Goal: Information Seeking & Learning: Learn about a topic

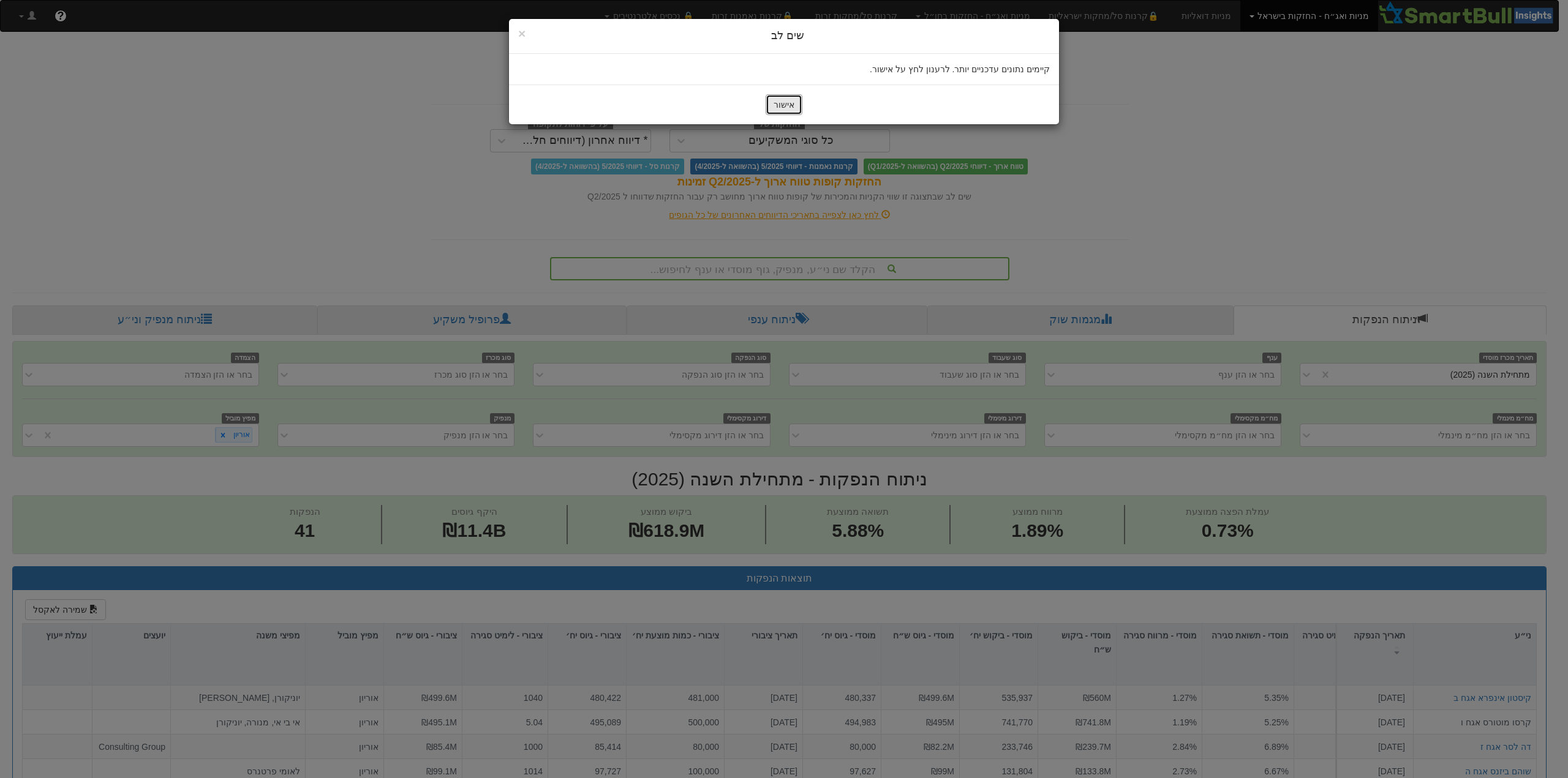
scroll to position [61, 0]
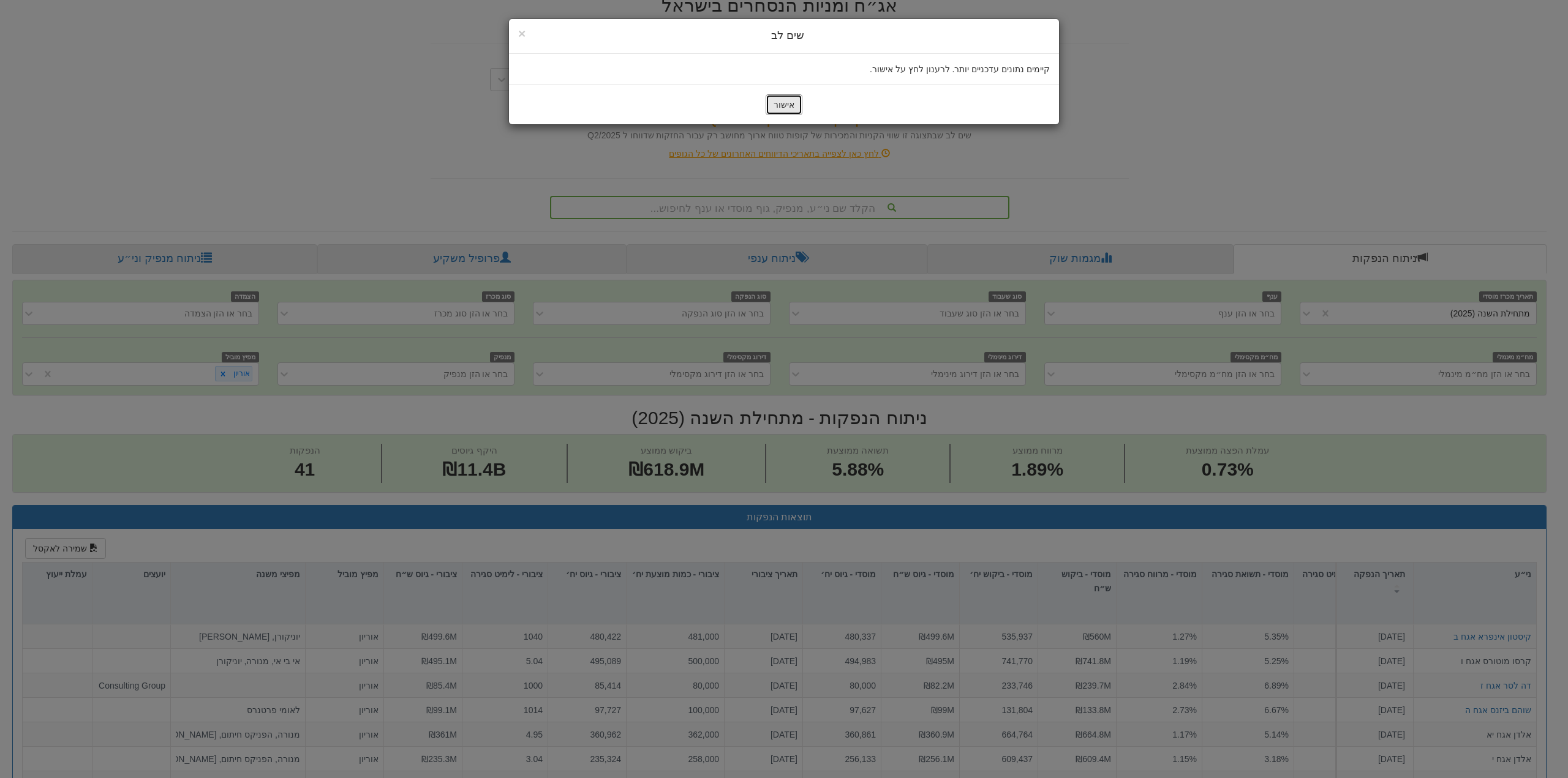
click at [791, 101] on button "אישור" at bounding box center [784, 105] width 37 height 21
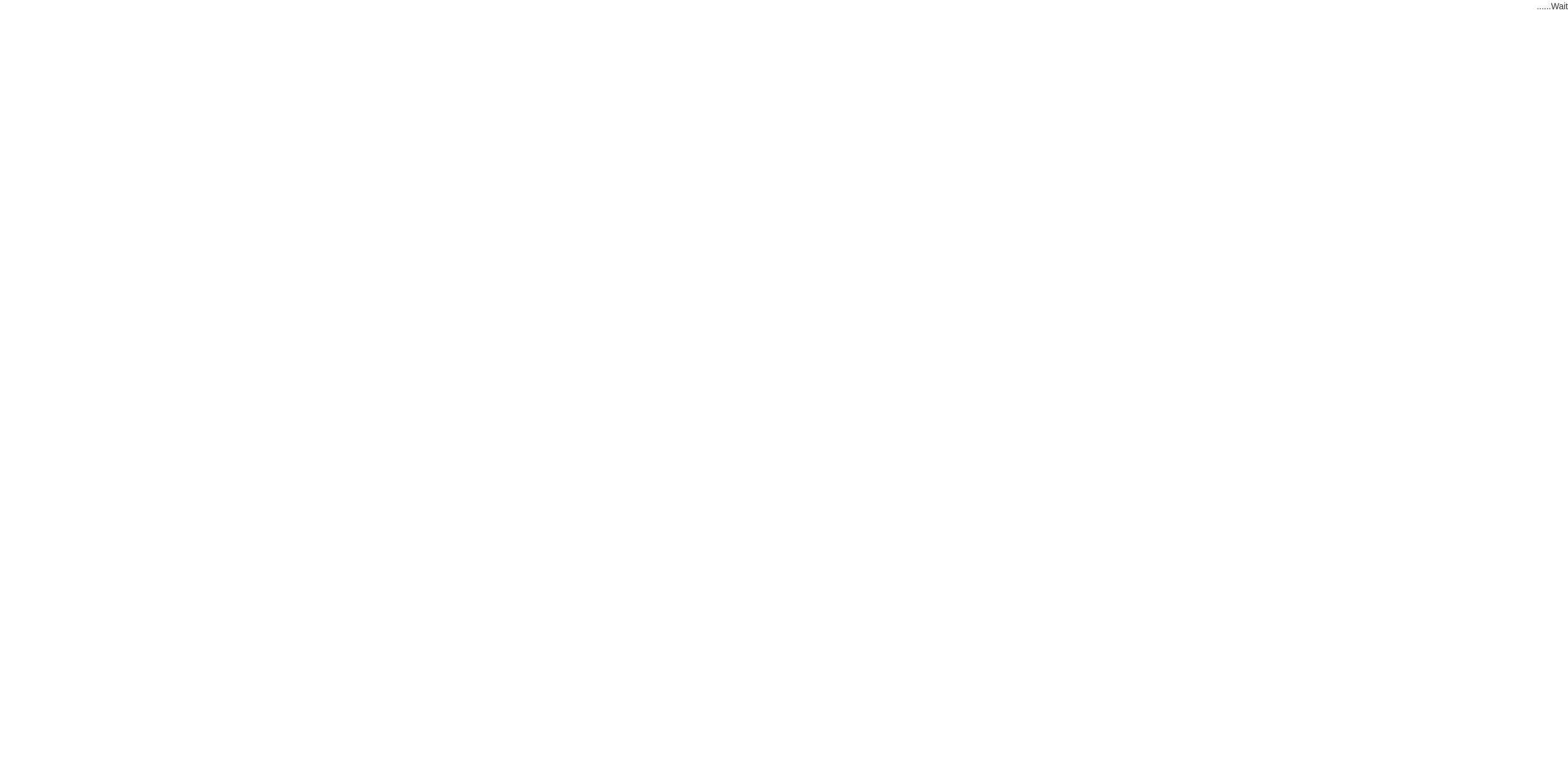
click at [791, 13] on html "Wait......" at bounding box center [784, 6] width 1568 height 13
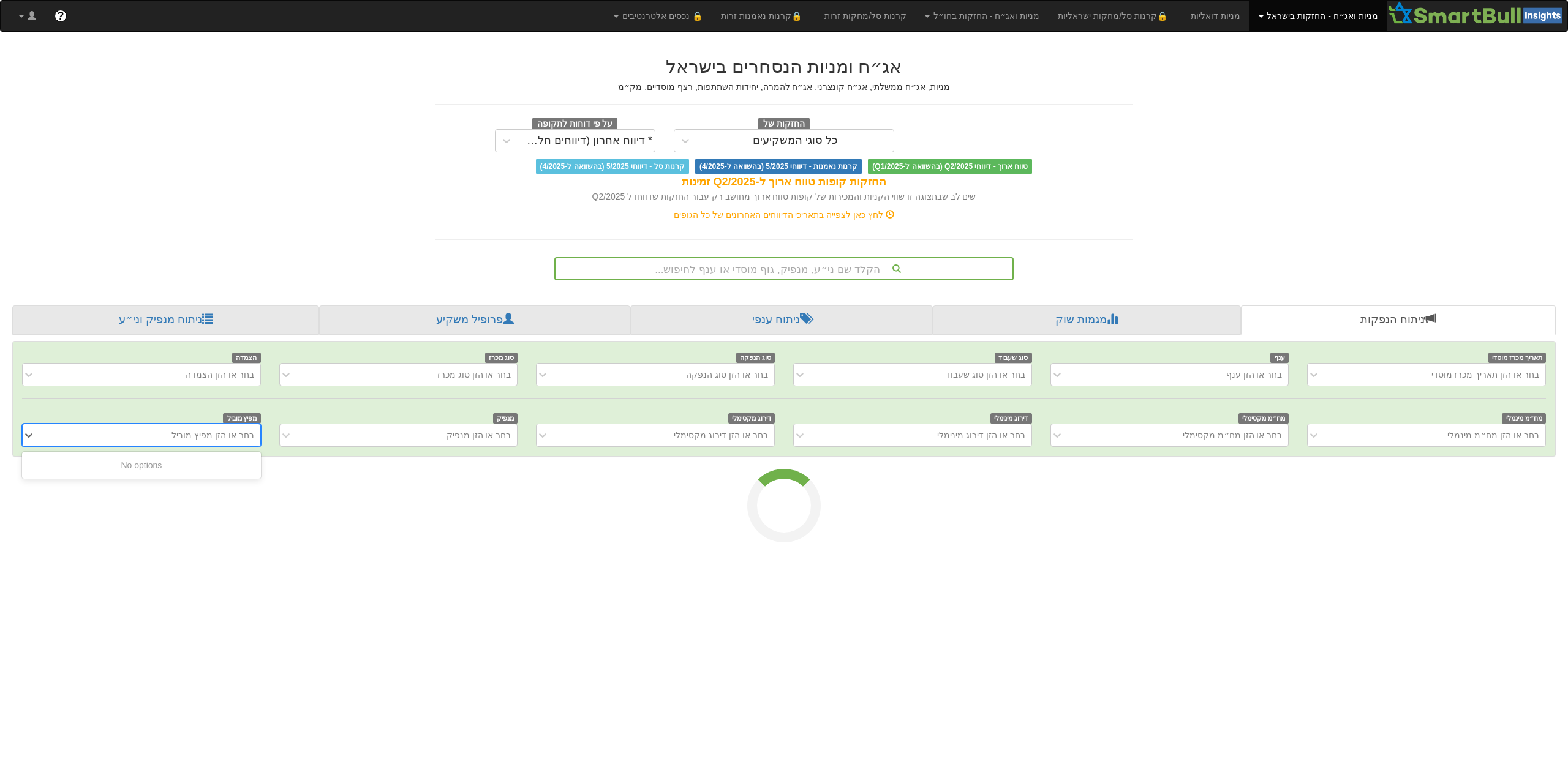
click at [243, 437] on div "בחר או הזן מפיץ מוביל" at bounding box center [213, 435] width 82 height 12
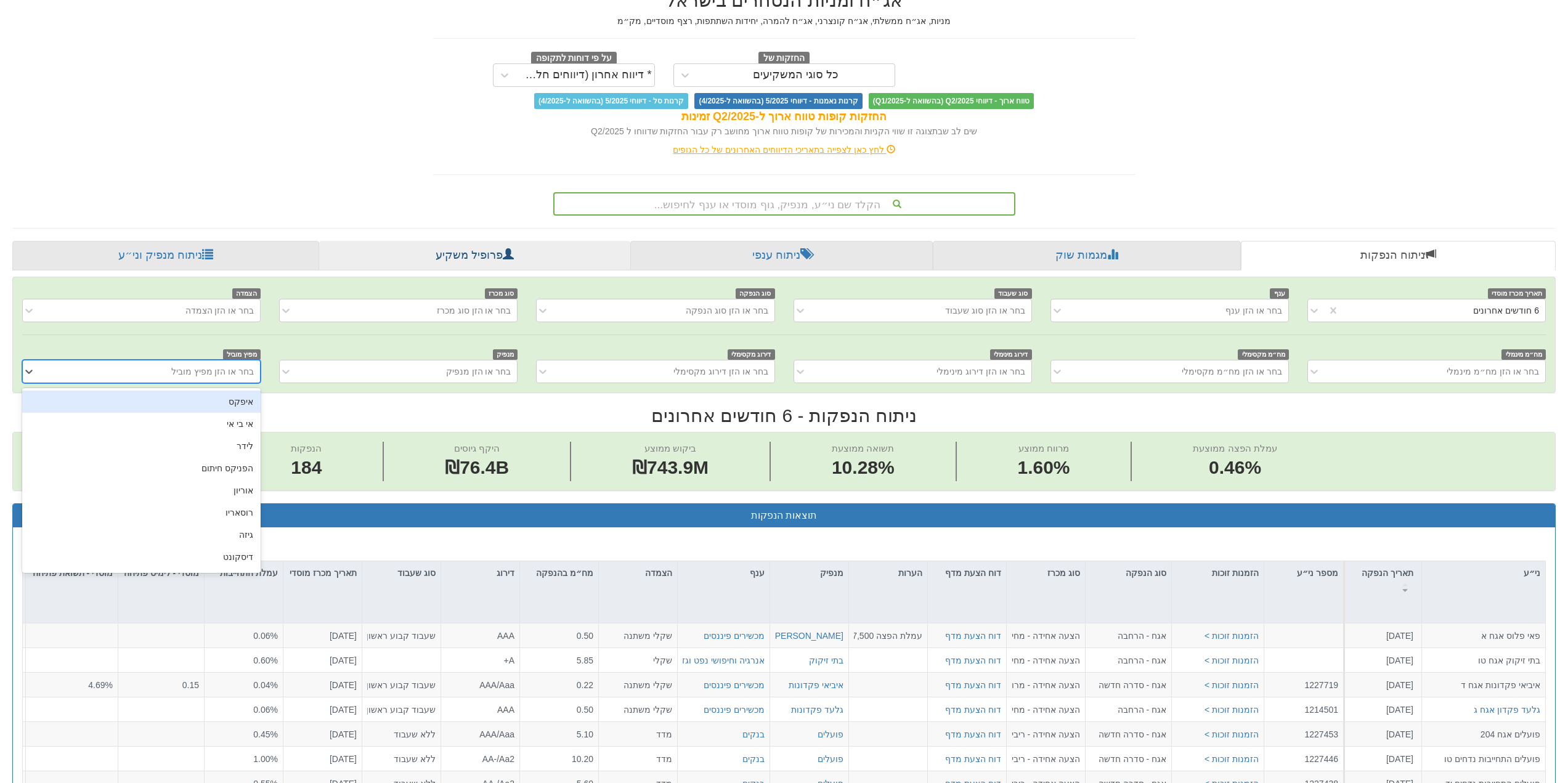
scroll to position [62, 0]
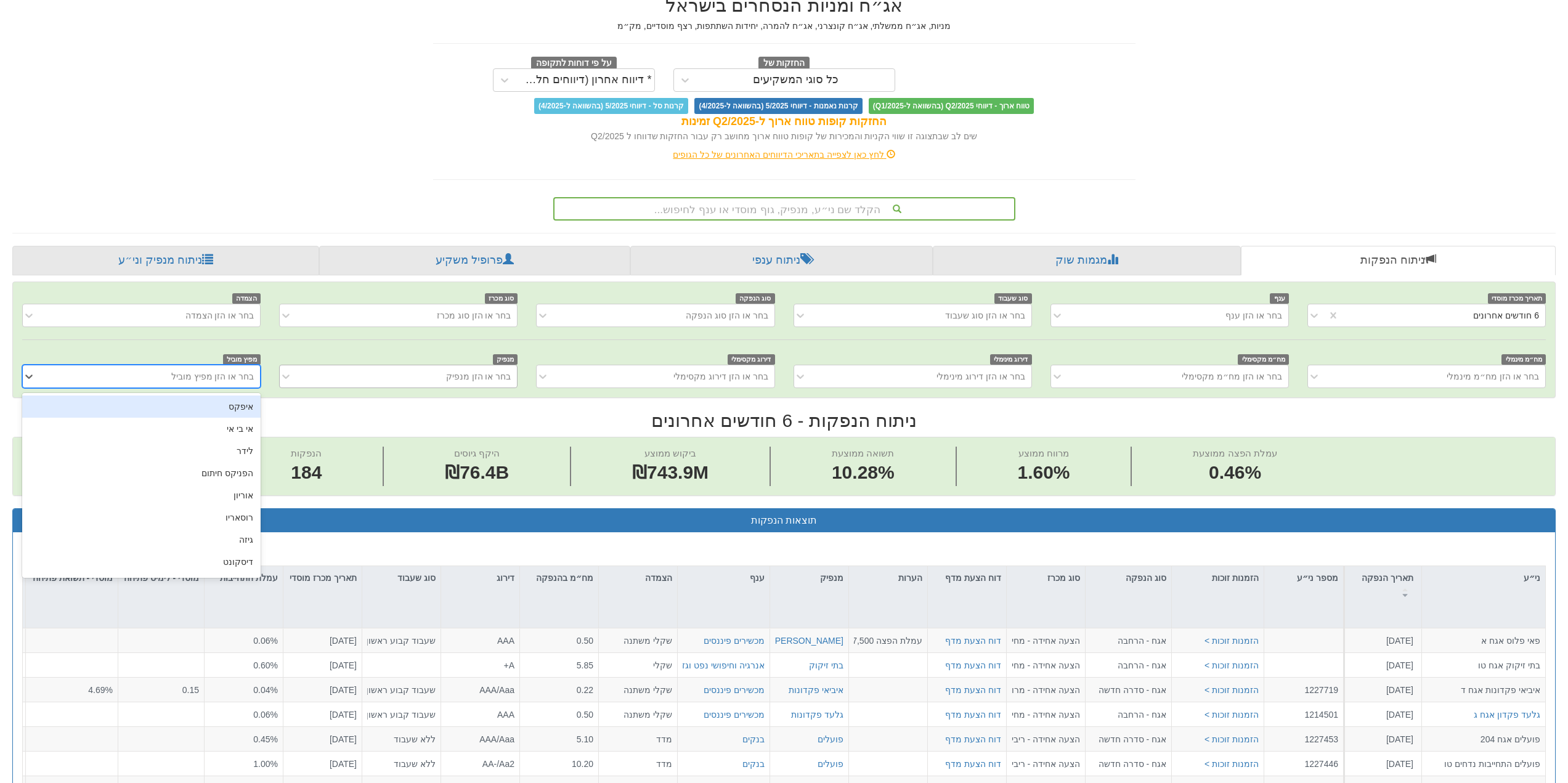
click at [457, 374] on div "בחר או הזן מנפיק" at bounding box center [478, 376] width 65 height 13
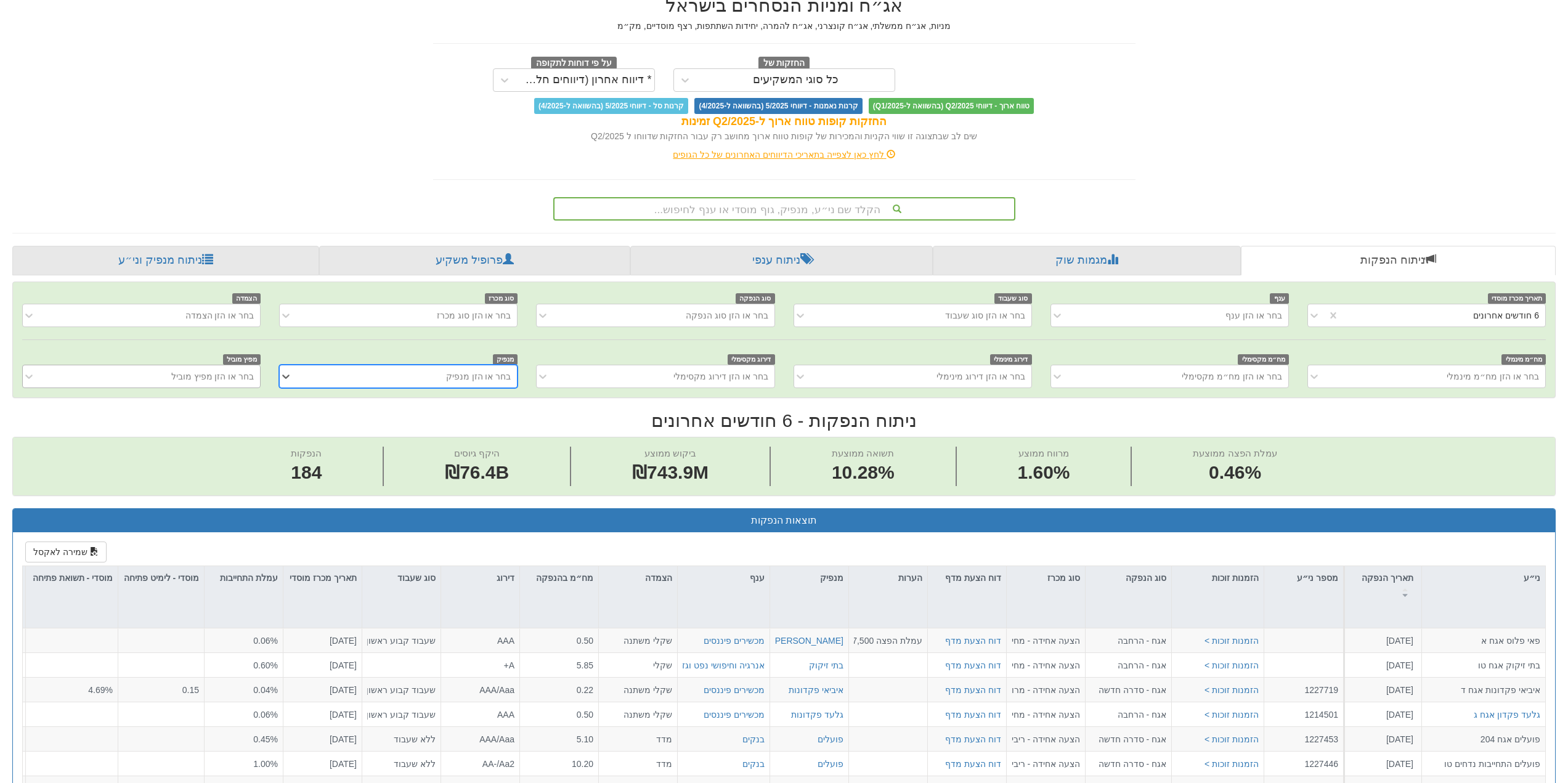
click at [236, 378] on div "בחר או הזן מפיץ מוביל" at bounding box center [212, 376] width 83 height 13
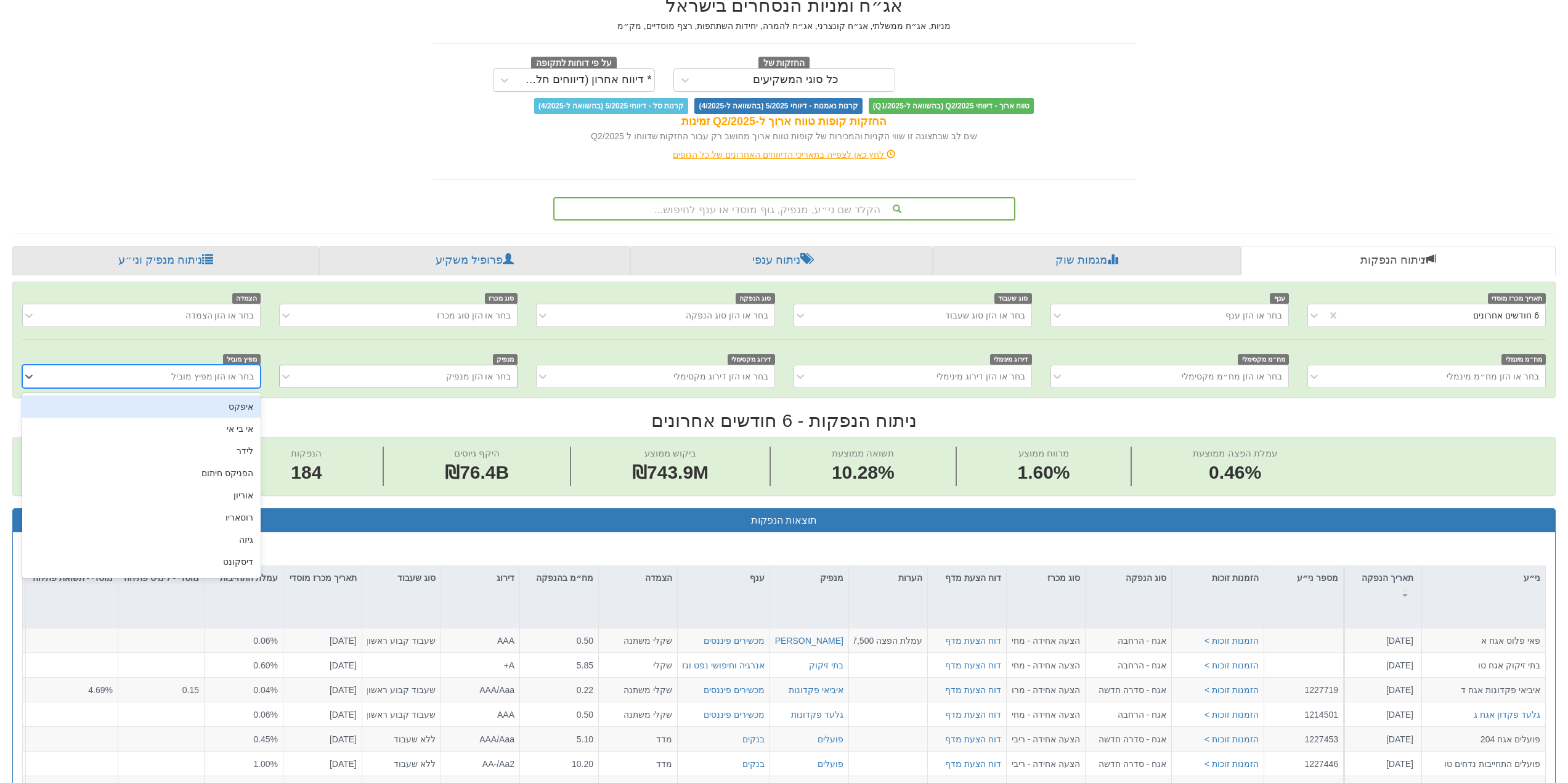
click at [465, 371] on div "בחר או הזן מנפיק" at bounding box center [478, 376] width 65 height 13
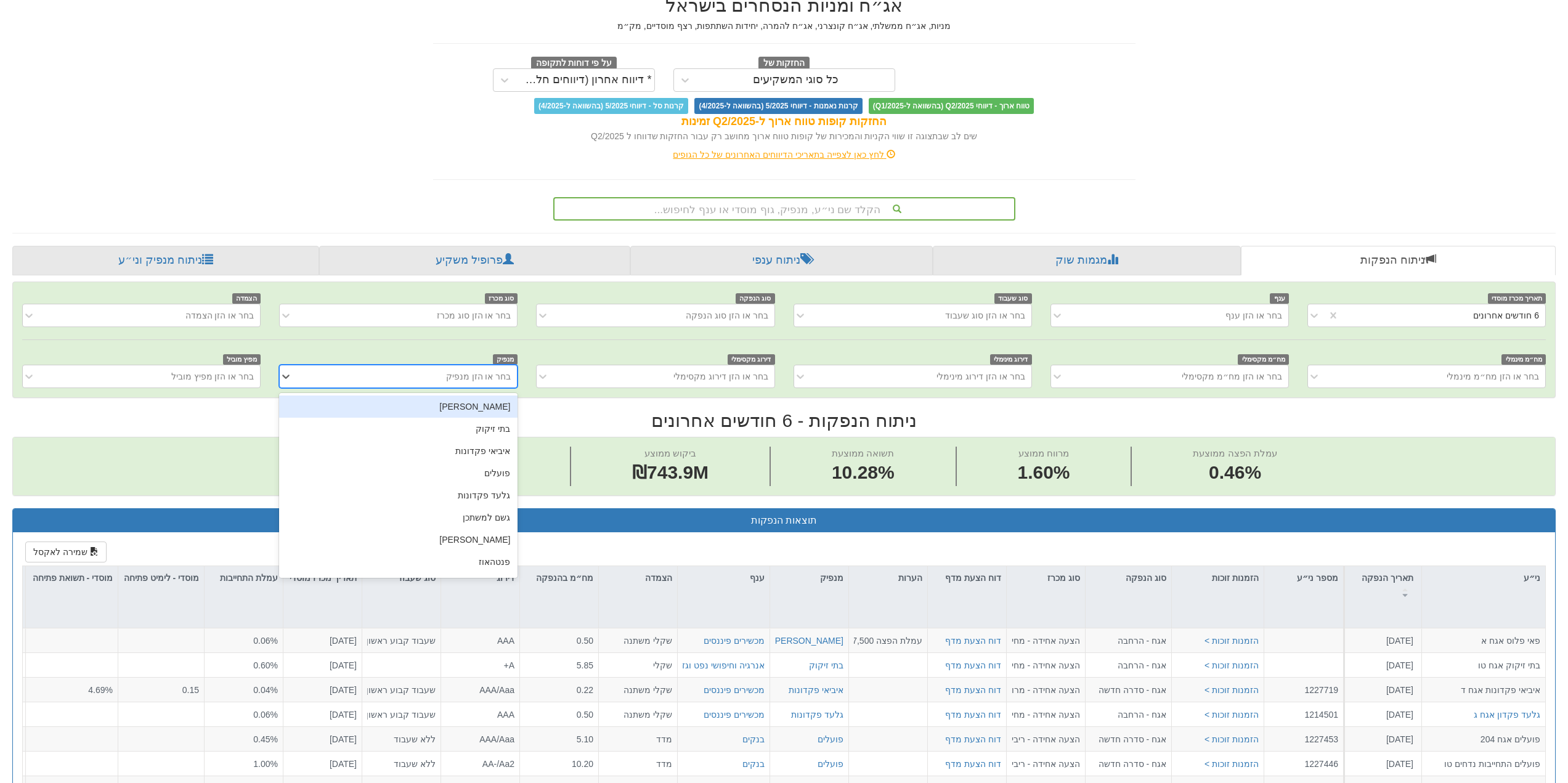
click at [465, 371] on div "בחר או הזן מנפיק" at bounding box center [478, 376] width 65 height 13
type input "מגה"
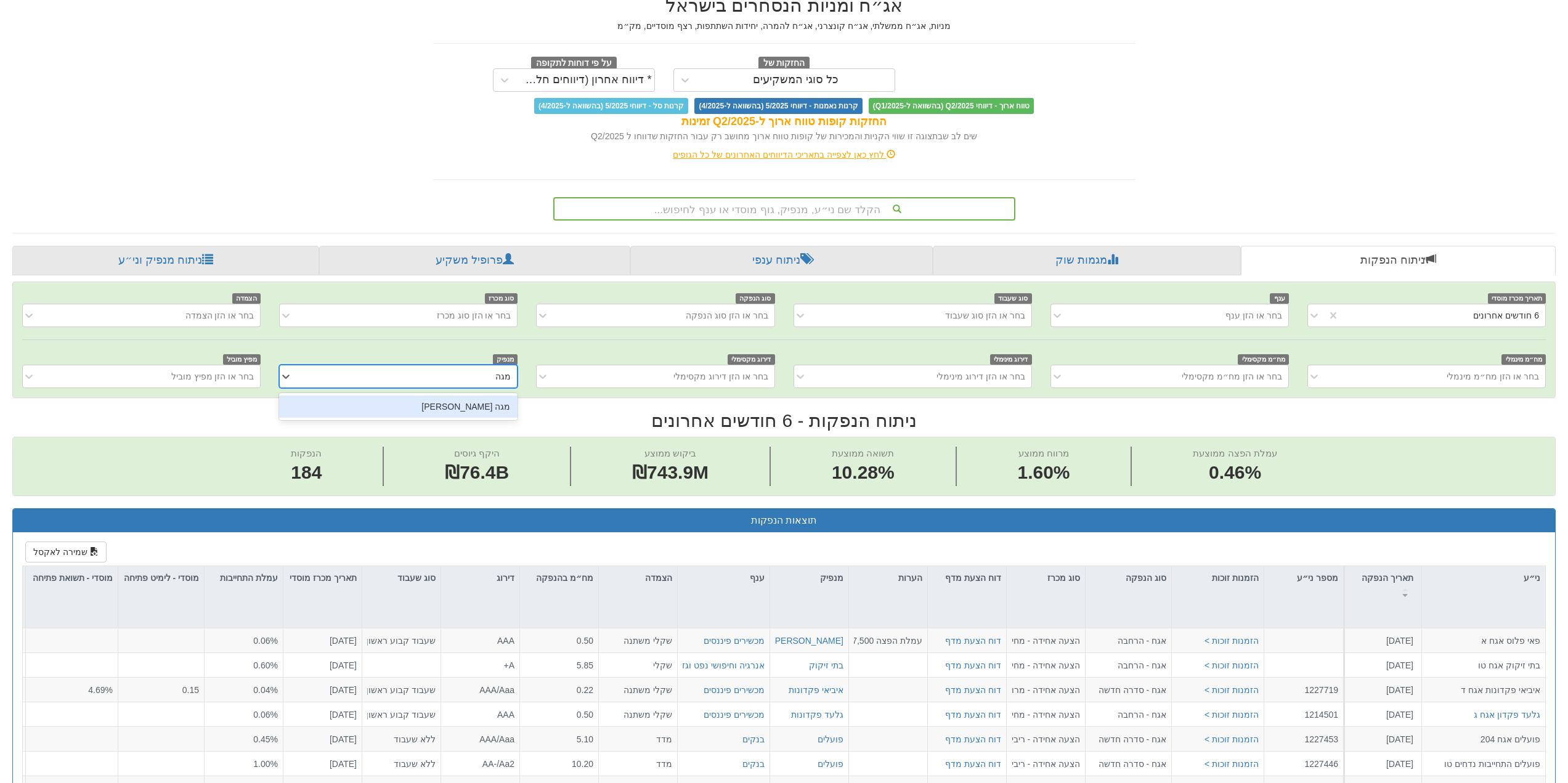
click at [479, 401] on div "מגה [PERSON_NAME]" at bounding box center [398, 407] width 238 height 22
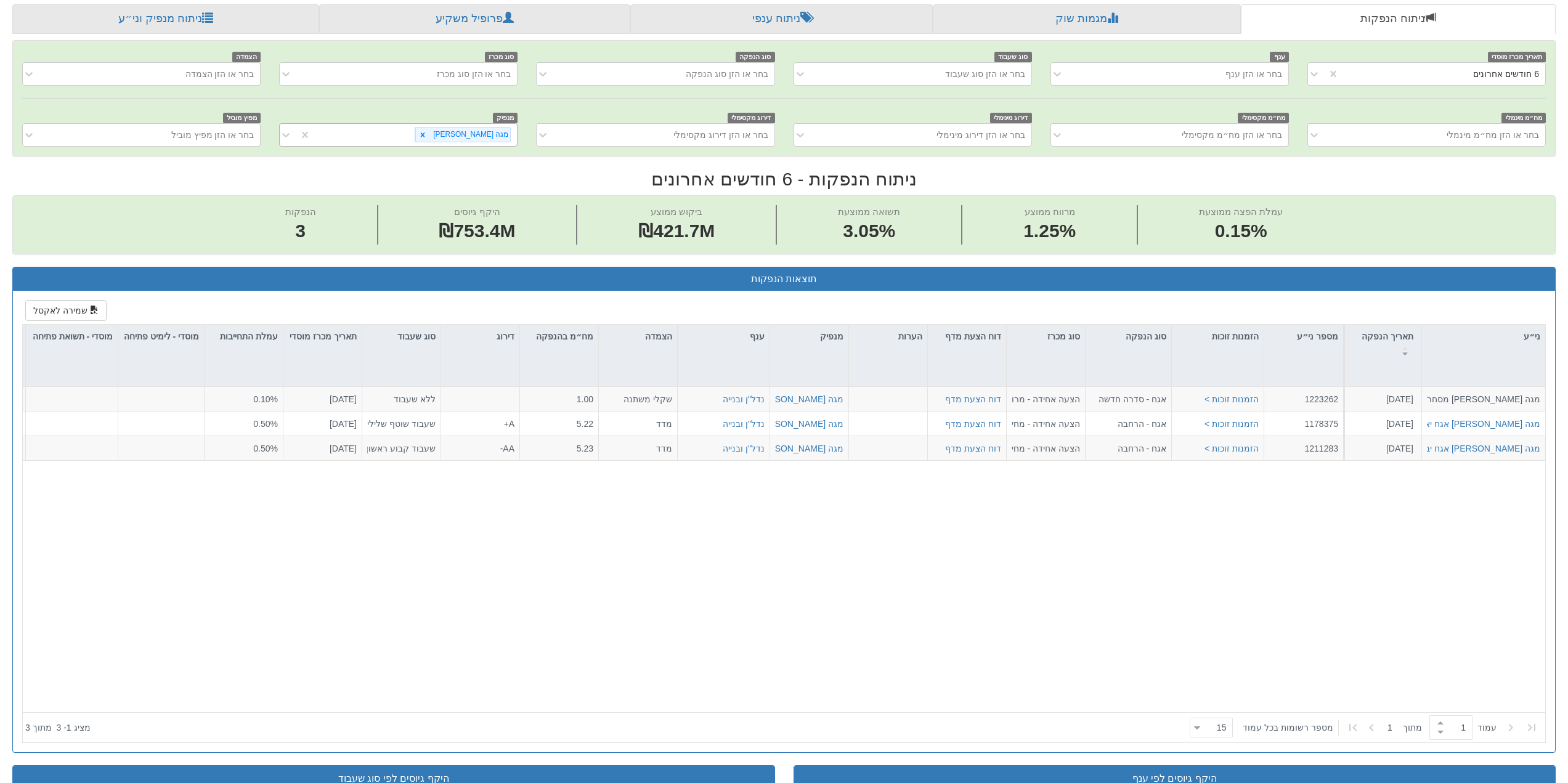
scroll to position [308, 0]
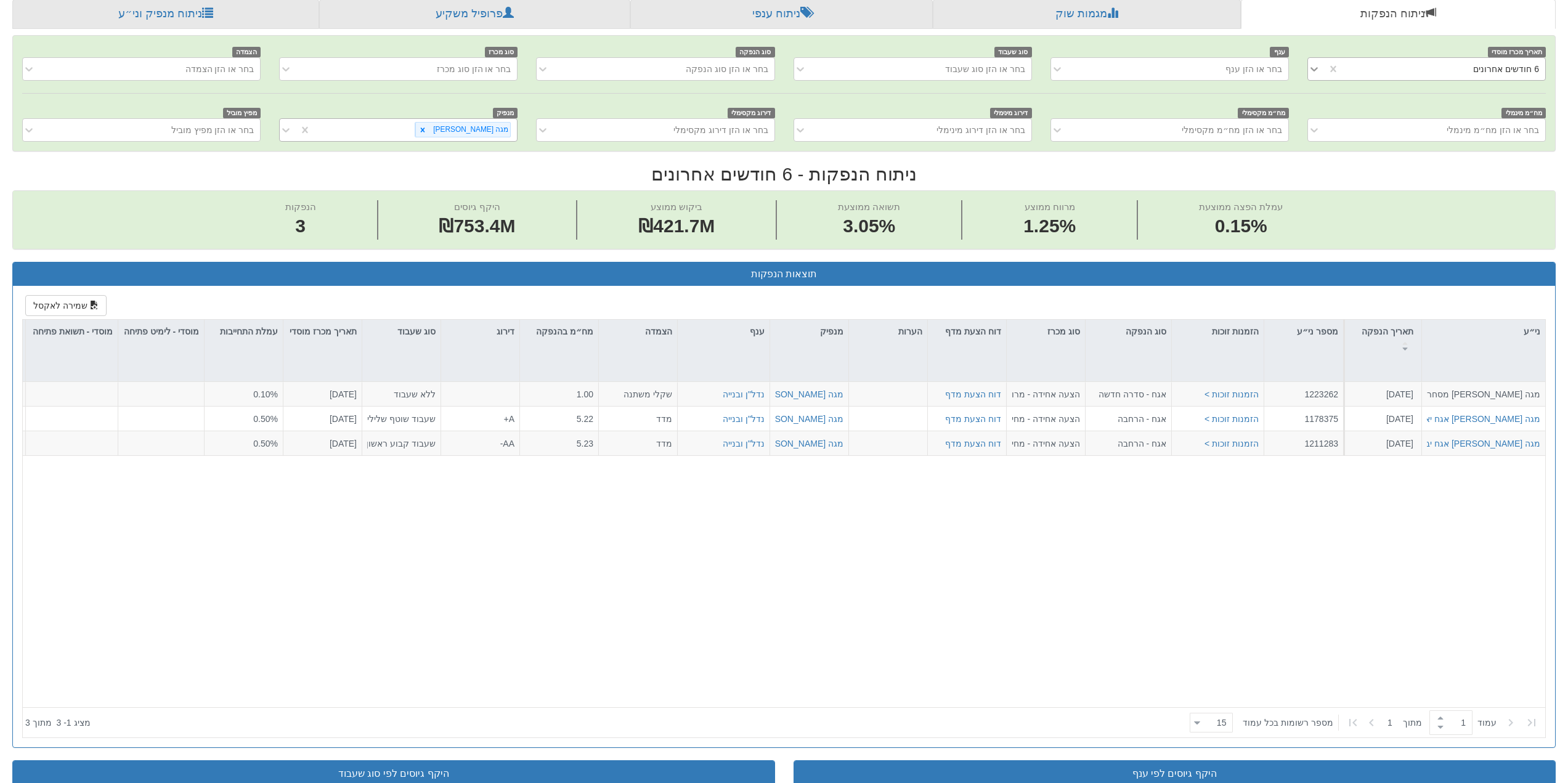
click at [1315, 66] on icon at bounding box center [1313, 69] width 12 height 13
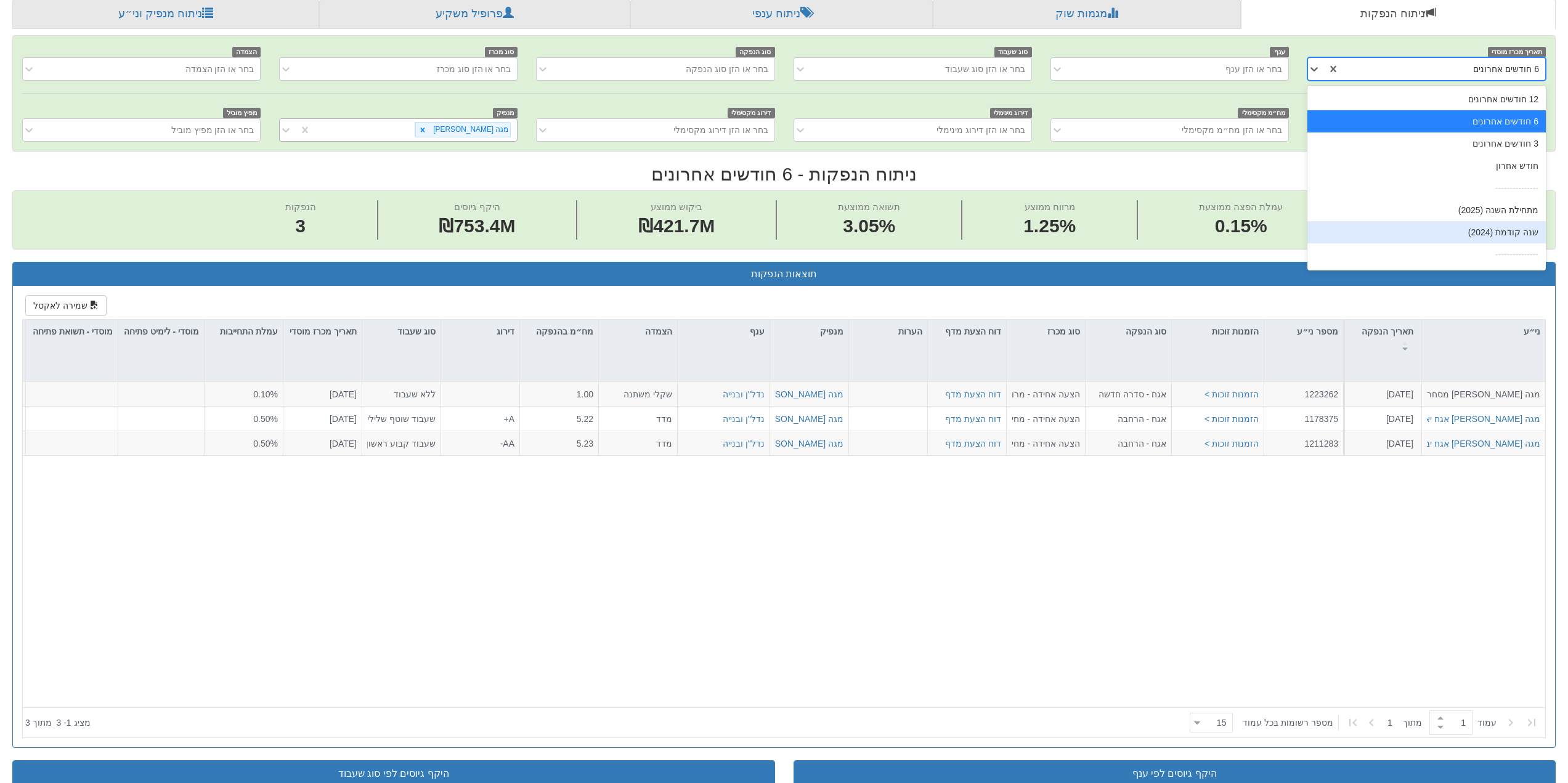
scroll to position [20, 0]
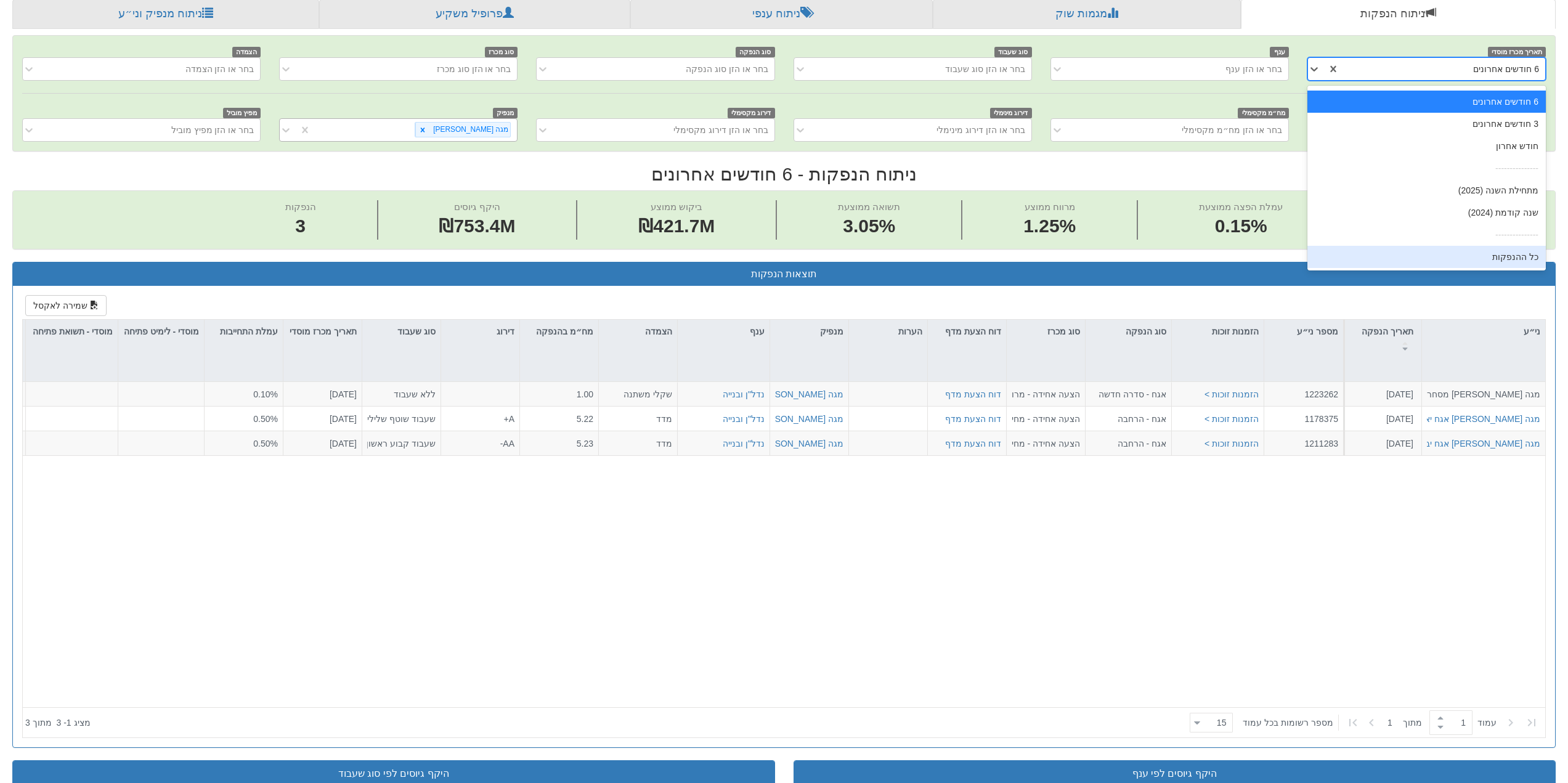
click at [1525, 256] on div "כל ההנפקות" at bounding box center [1426, 257] width 238 height 22
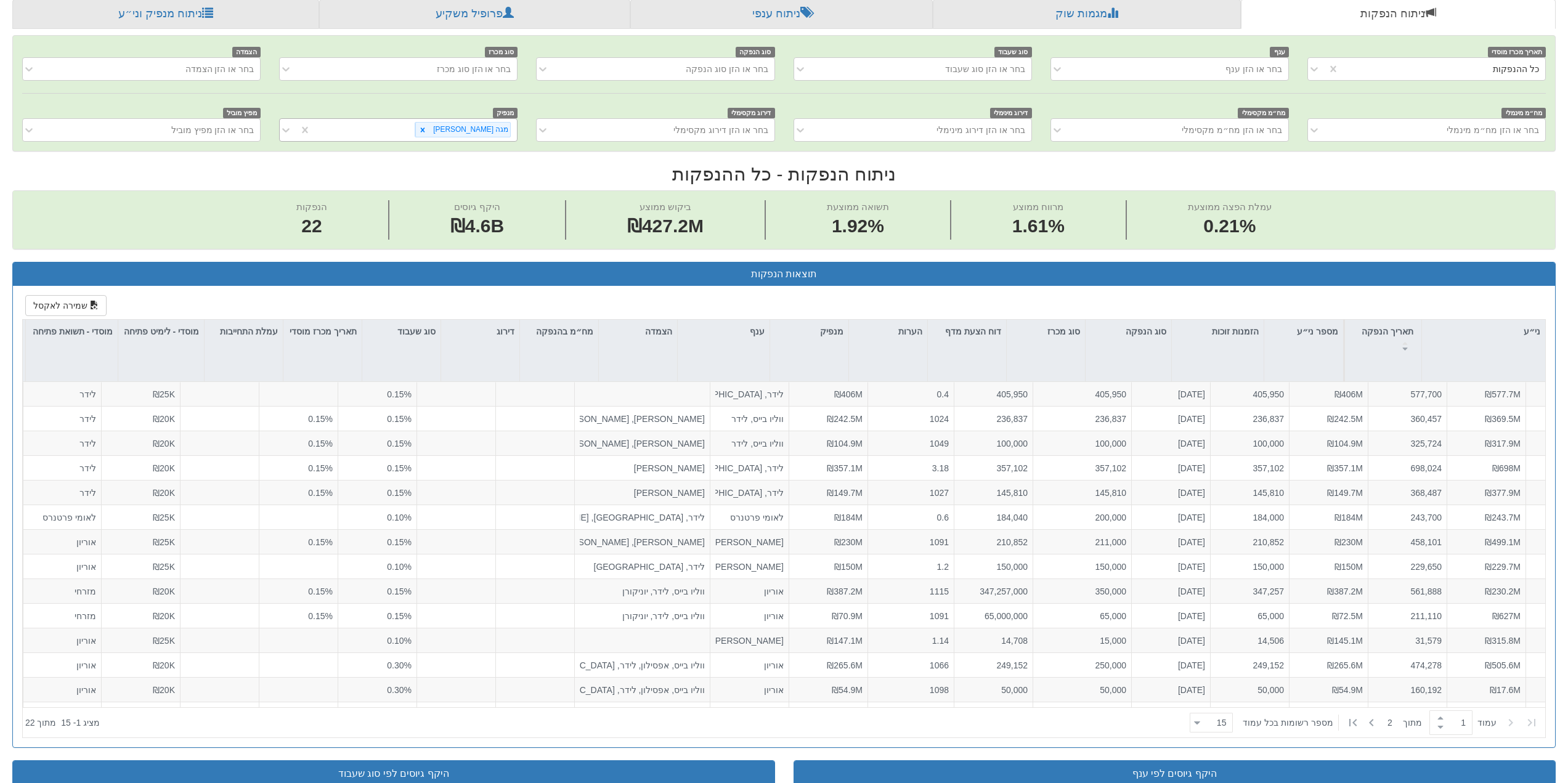
click at [1525, 256] on div "תאריך מכרז מוסדי כל ההנפקות ענף בחר או הזן ענף סוג שעבוד בחר או הזן סוג שעבוד ס…" at bounding box center [784, 703] width 1543 height 1337
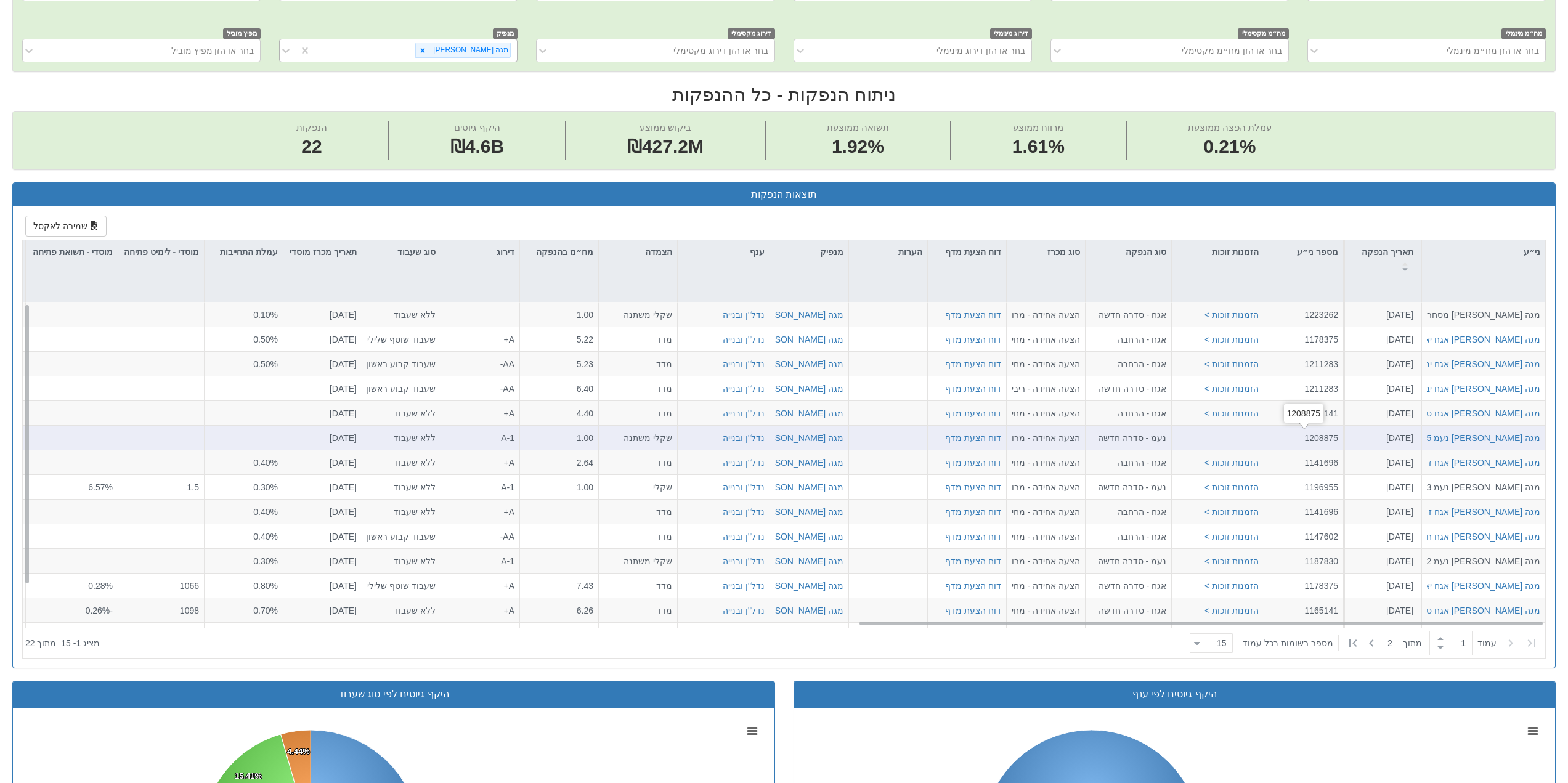
scroll to position [370, 0]
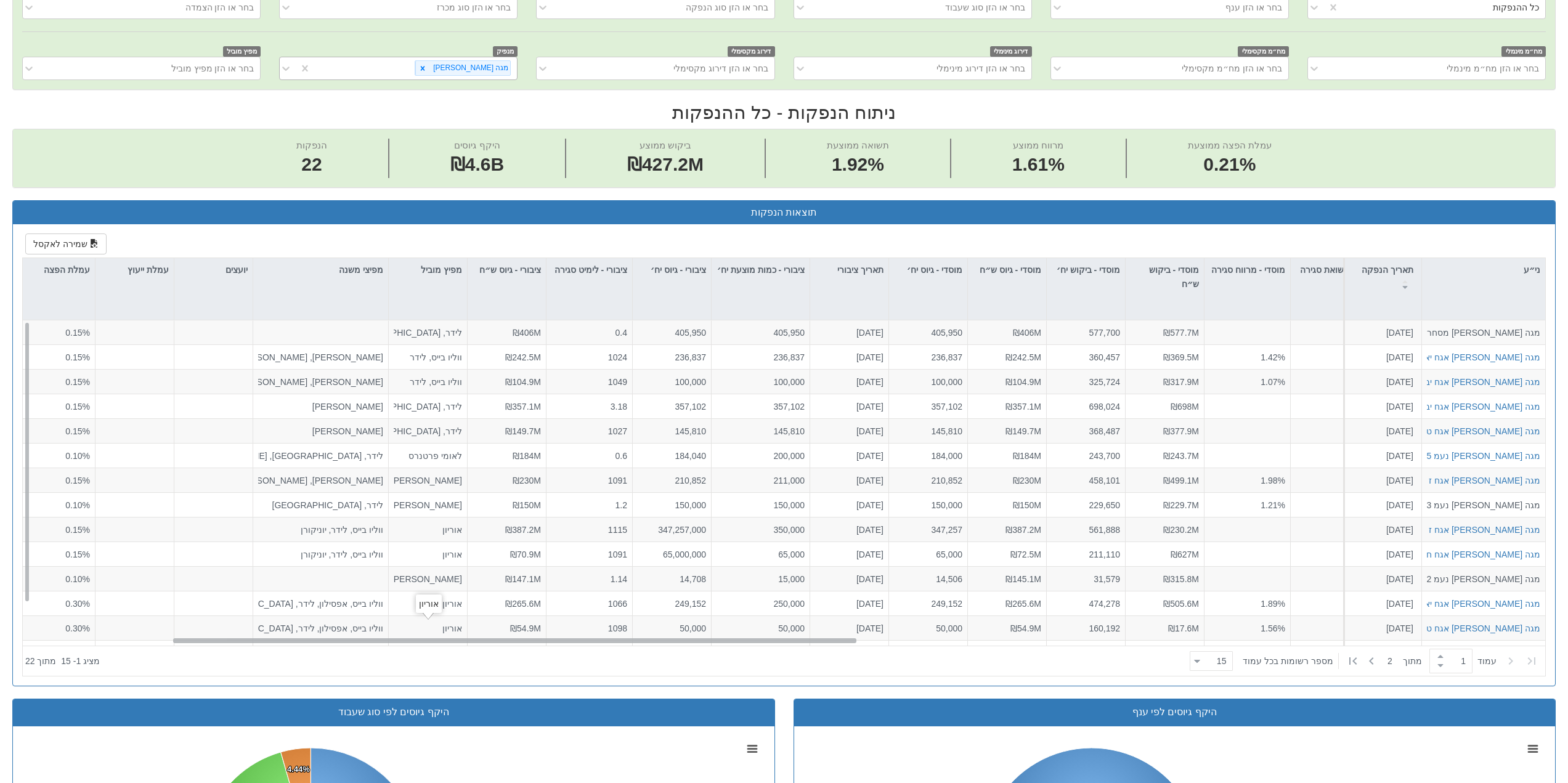
drag, startPoint x: 1134, startPoint y: 640, endPoint x: 427, endPoint y: 627, distance: 707.1
click at [447, 630] on div "מגה [PERSON_NAME] מסחרי 6 [DATE] 1223262 הזמנות זוכות > אגח - סדרה חדשה הצעה אח…" at bounding box center [784, 483] width 1522 height 326
